Goal: Information Seeking & Learning: Learn about a topic

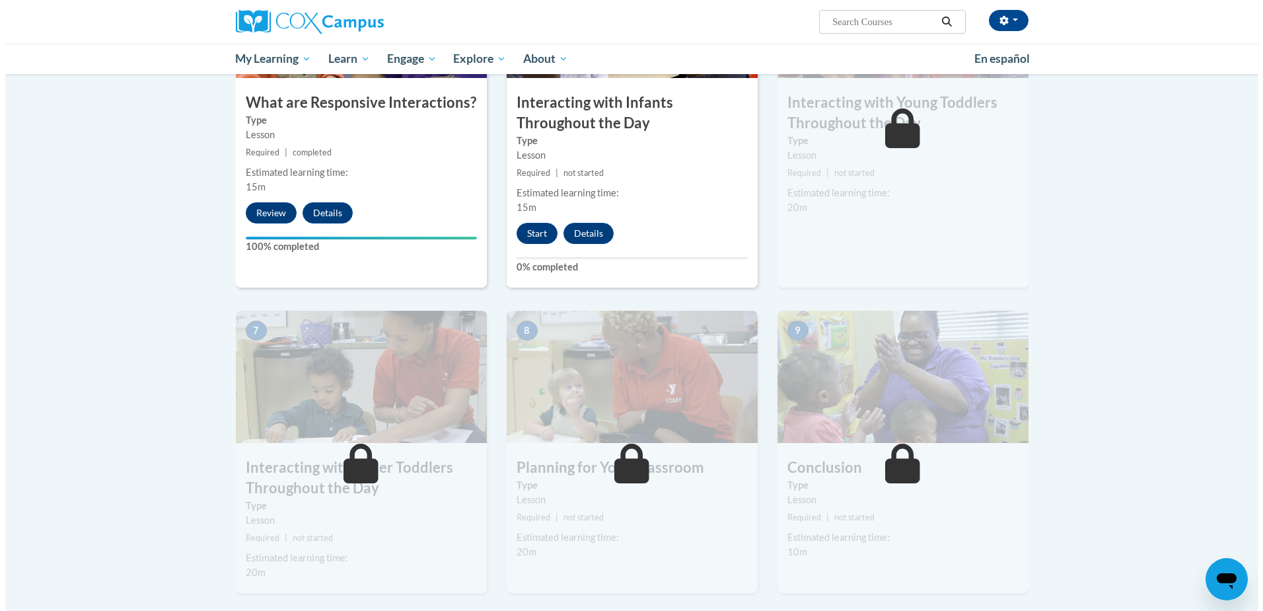
scroll to position [727, 0]
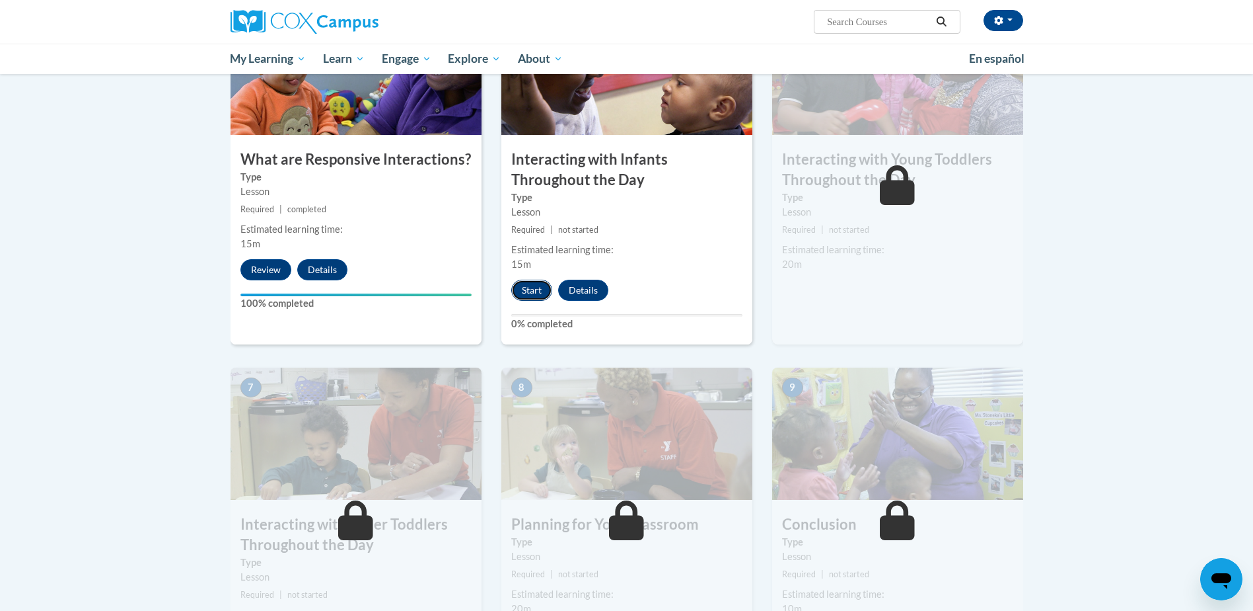
click at [535, 279] on button "Start" at bounding box center [531, 289] width 41 height 21
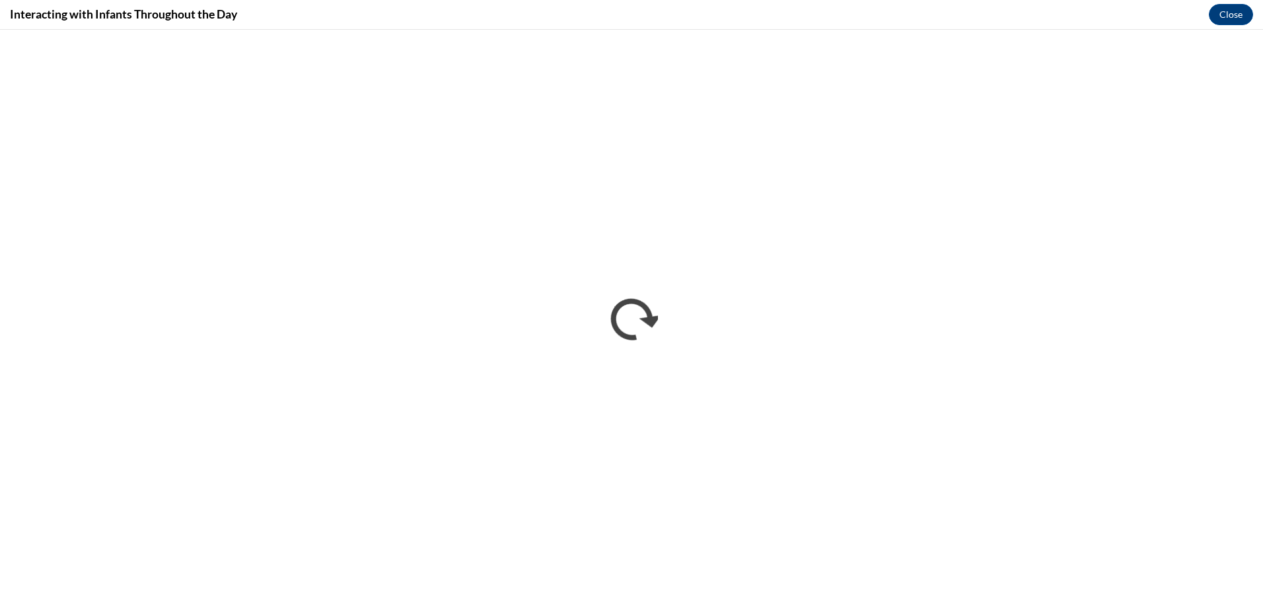
scroll to position [0, 0]
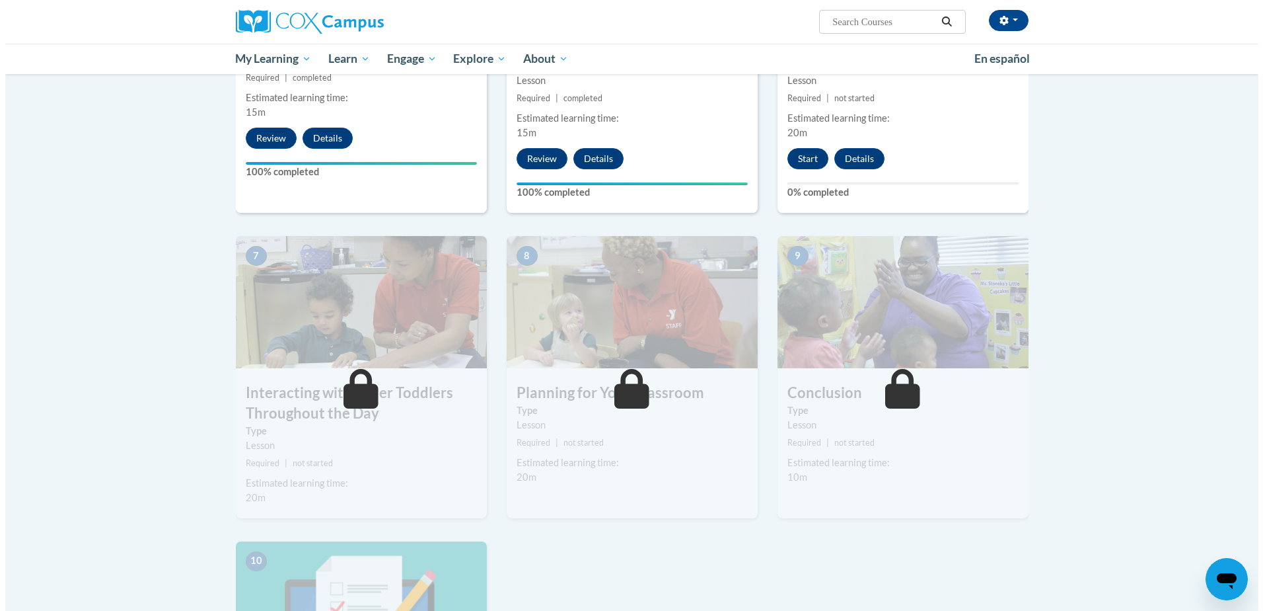
scroll to position [859, 0]
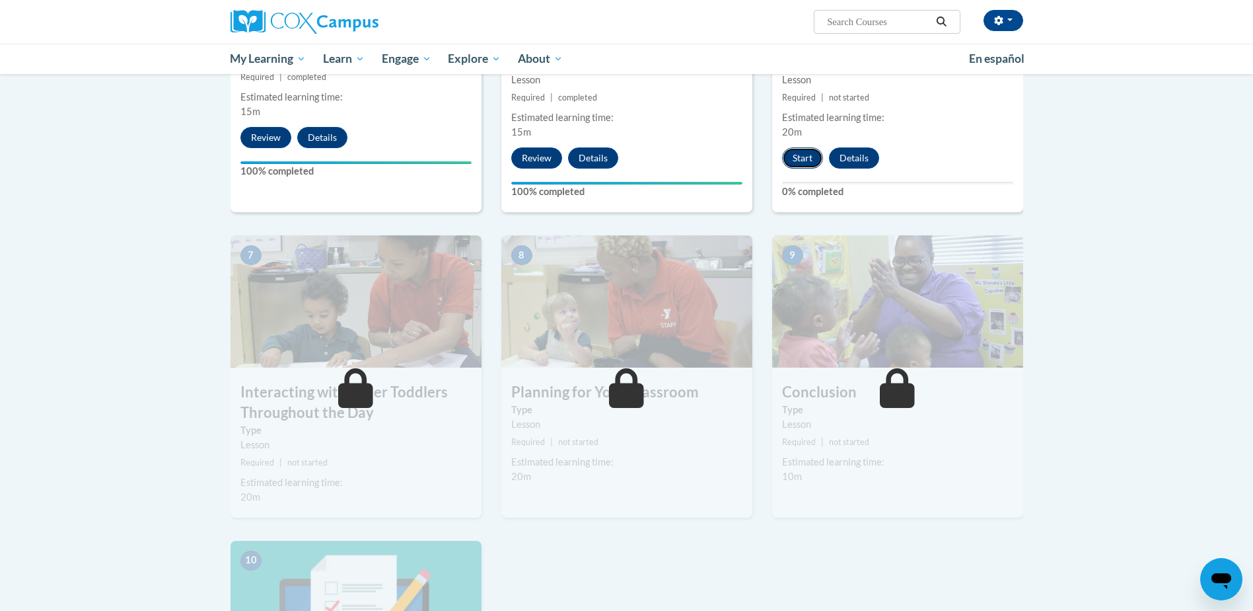
click at [812, 147] on button "Start" at bounding box center [802, 157] width 41 height 21
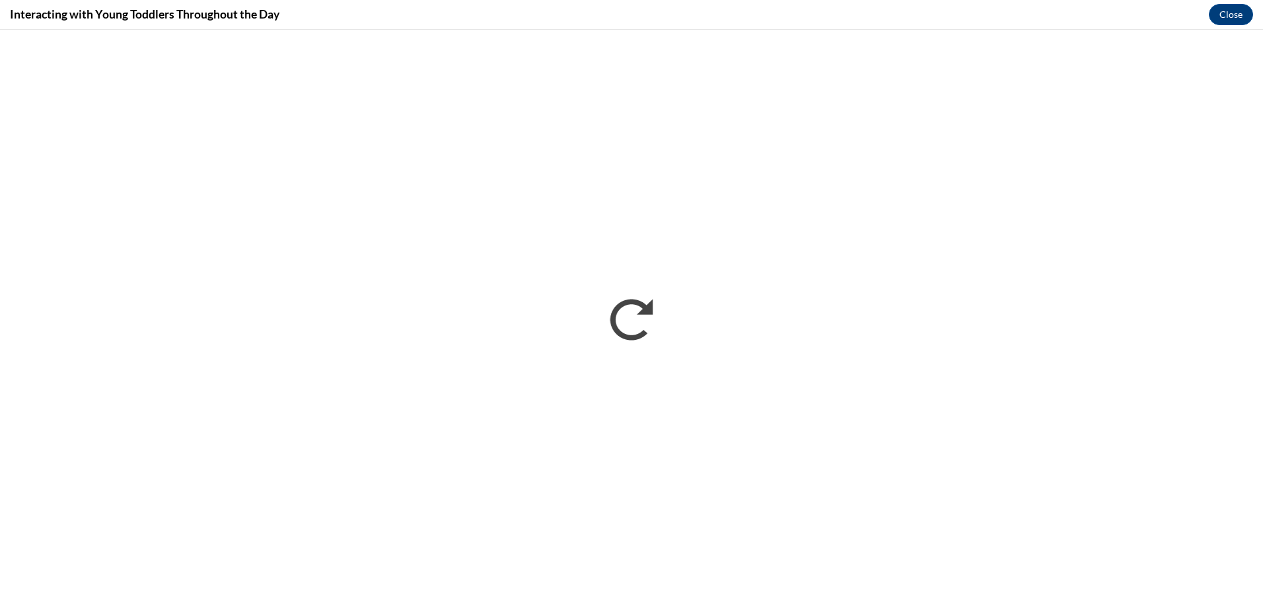
scroll to position [0, 0]
